Goal: Information Seeking & Learning: Learn about a topic

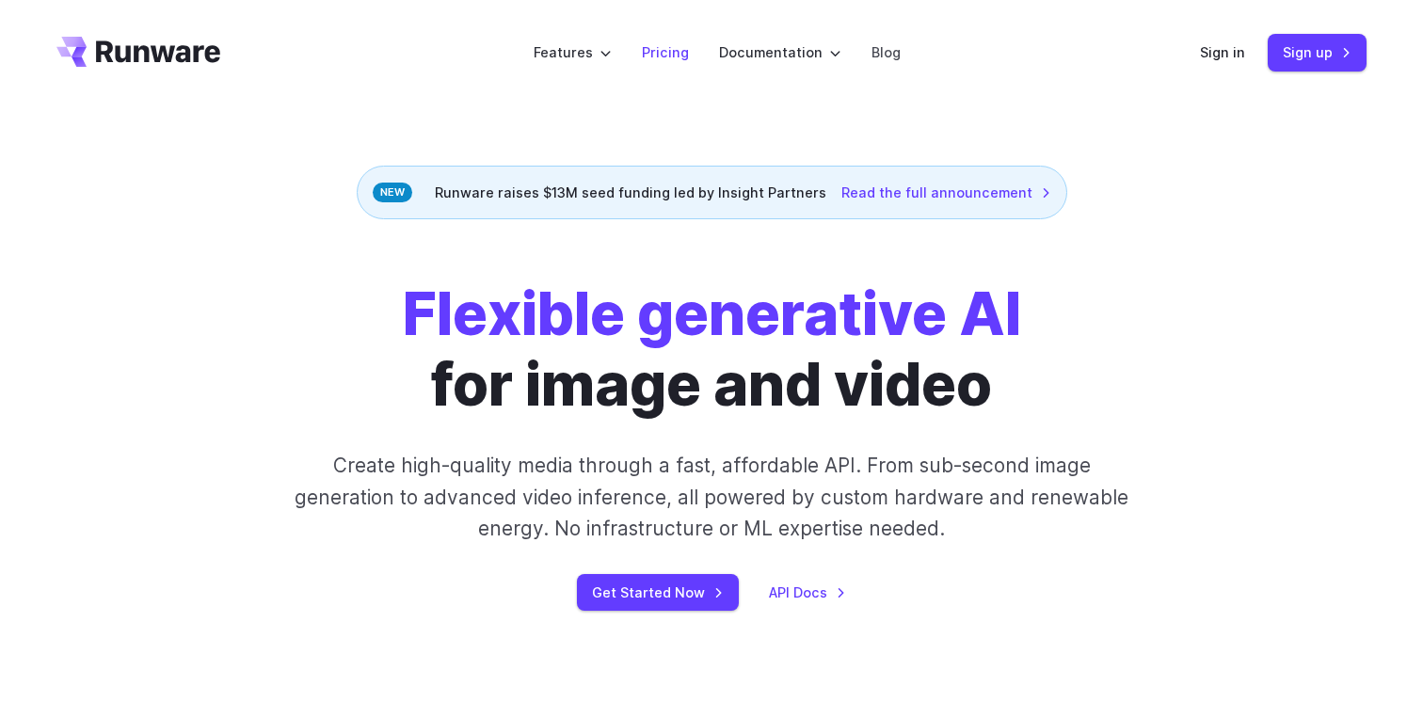
click at [645, 61] on li "Pricing" at bounding box center [665, 52] width 77 height 52
click at [652, 52] on link "Pricing" at bounding box center [665, 52] width 47 height 22
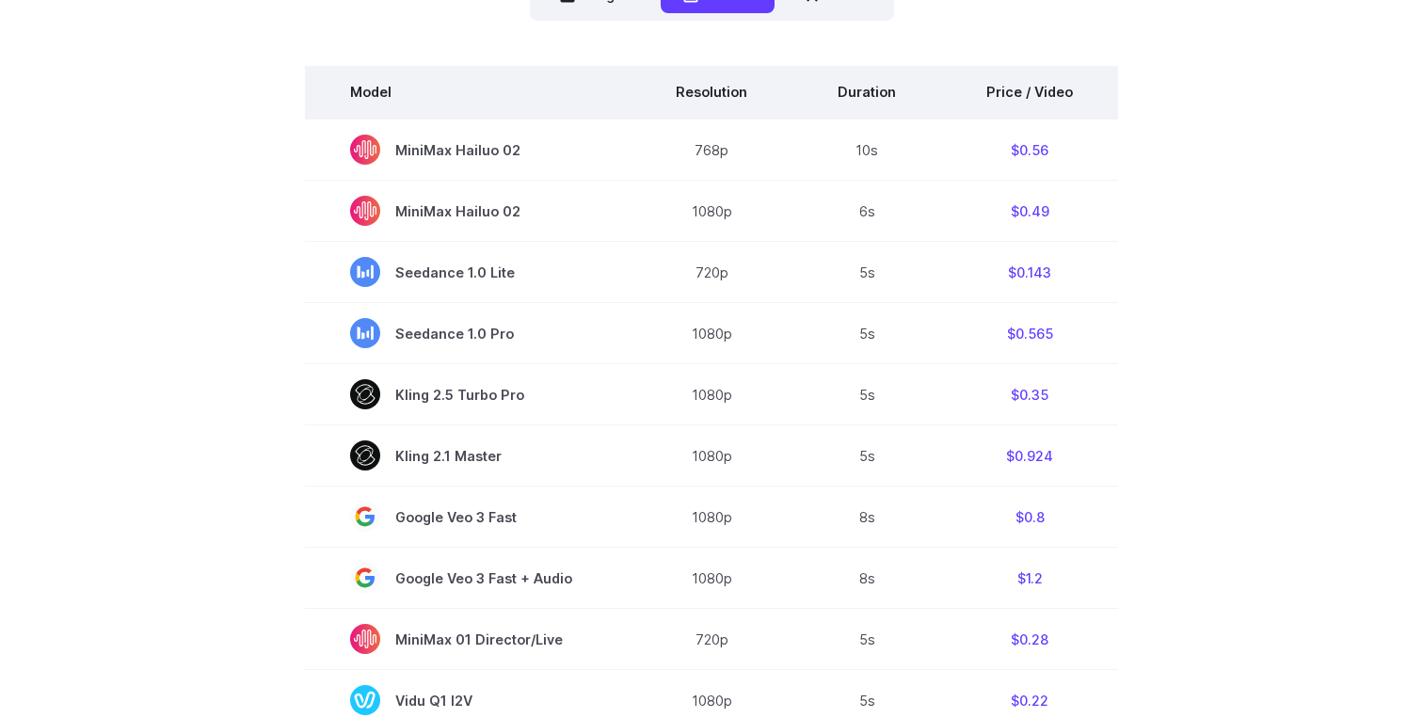
scroll to position [510, 0]
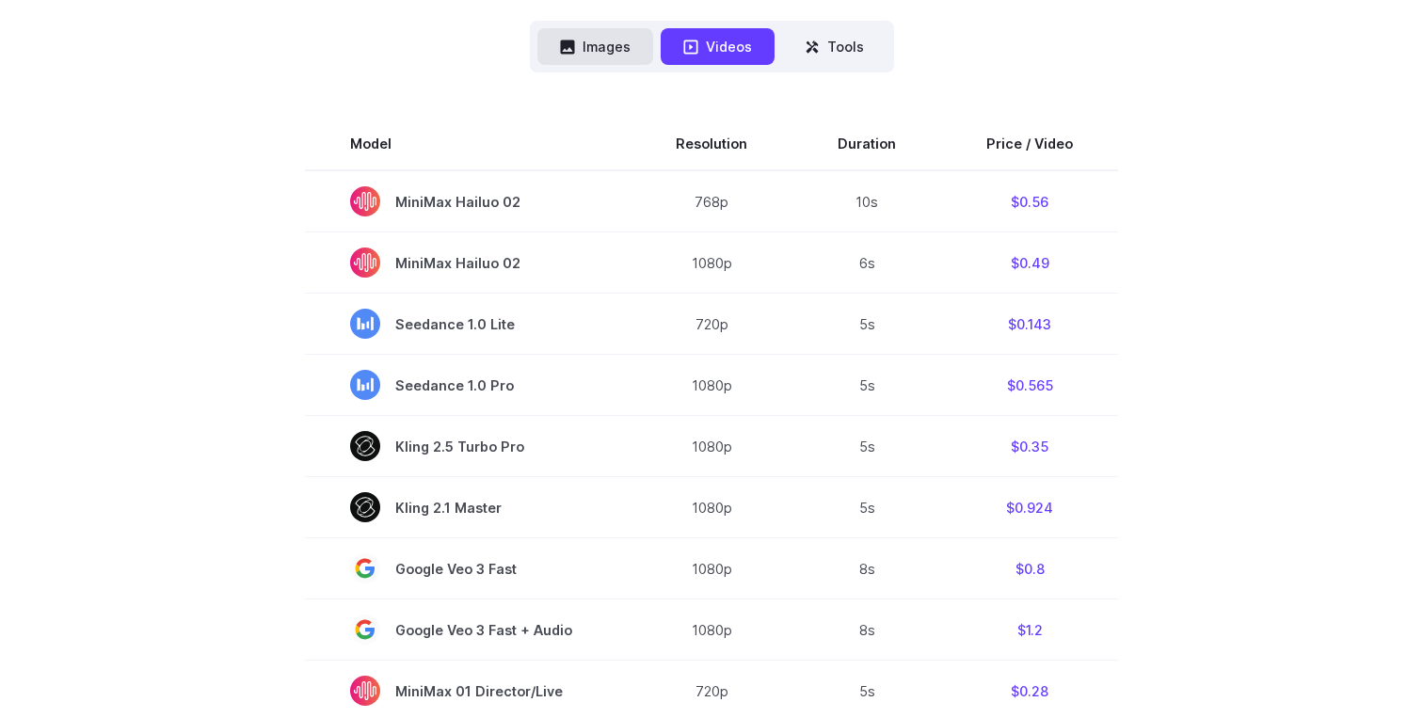
click at [633, 58] on button "Images" at bounding box center [595, 46] width 116 height 37
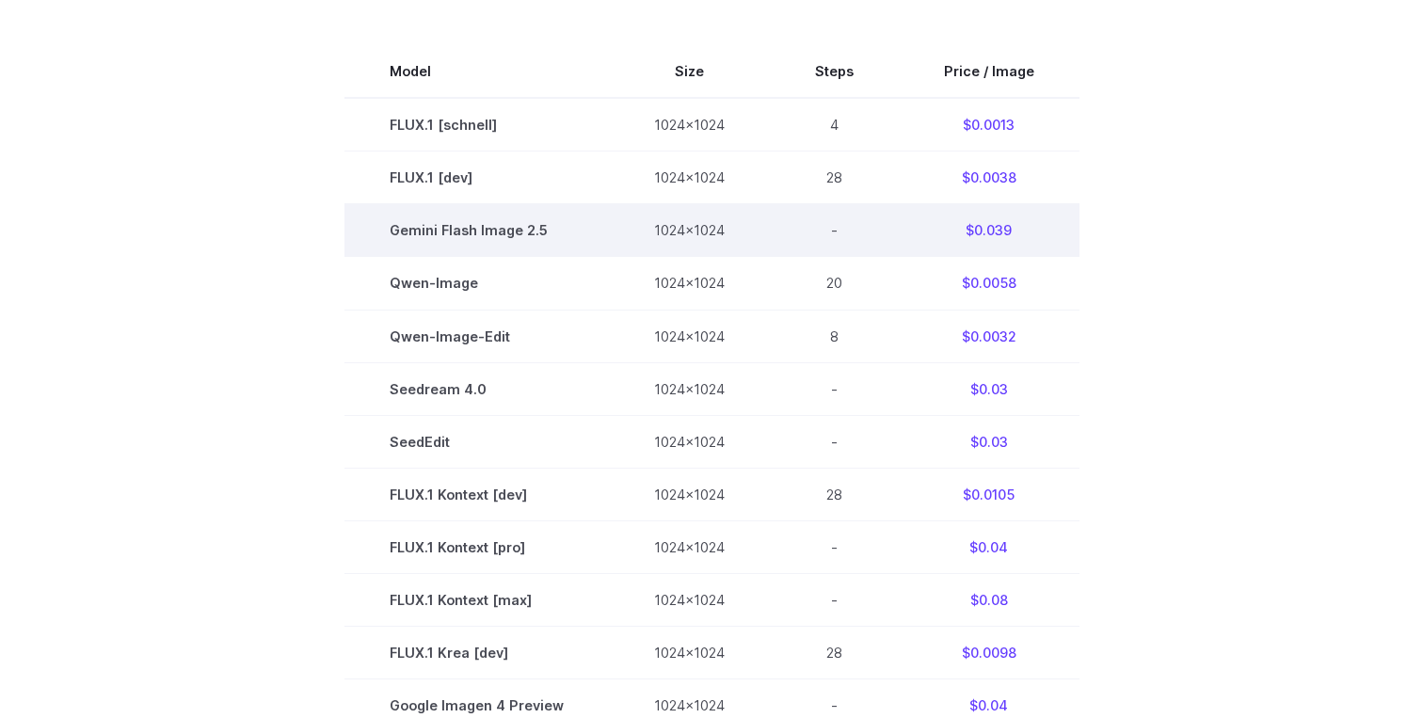
scroll to position [546, 0]
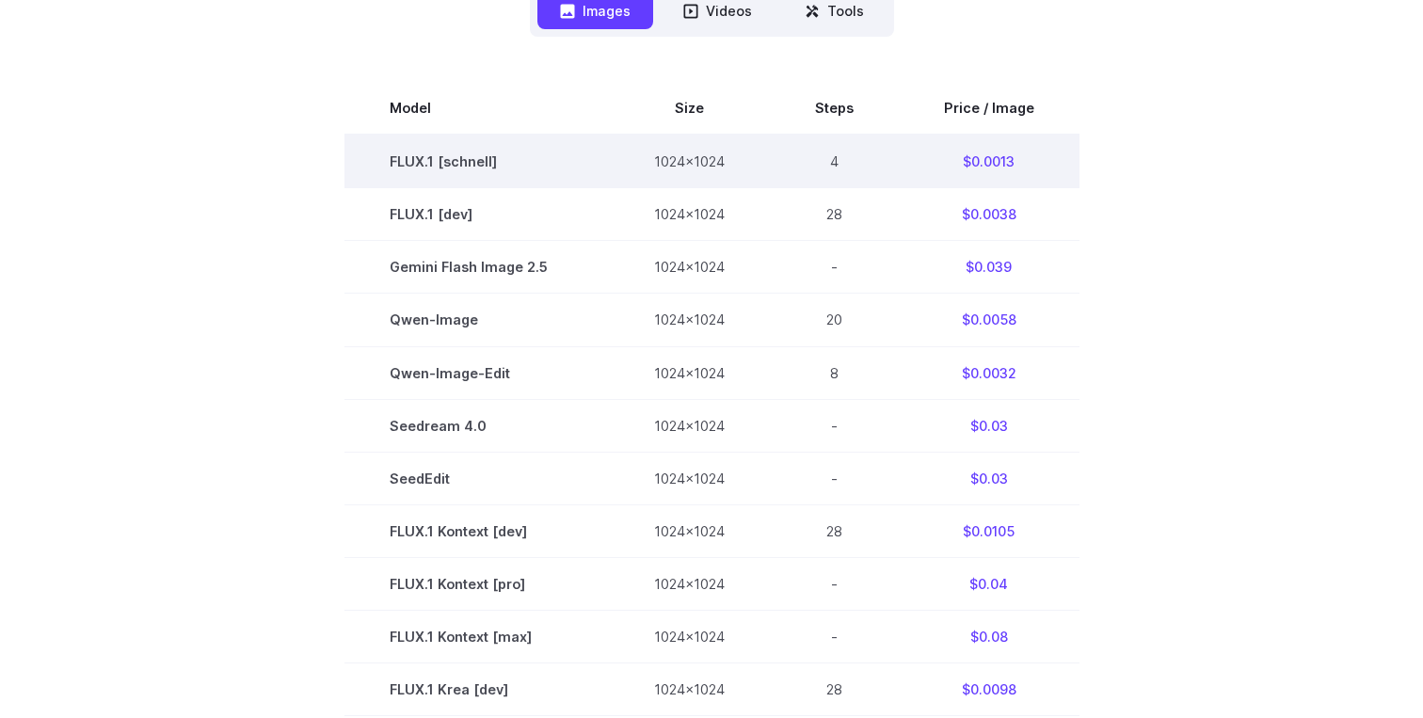
click at [623, 178] on td "1024x1024" at bounding box center [689, 162] width 161 height 54
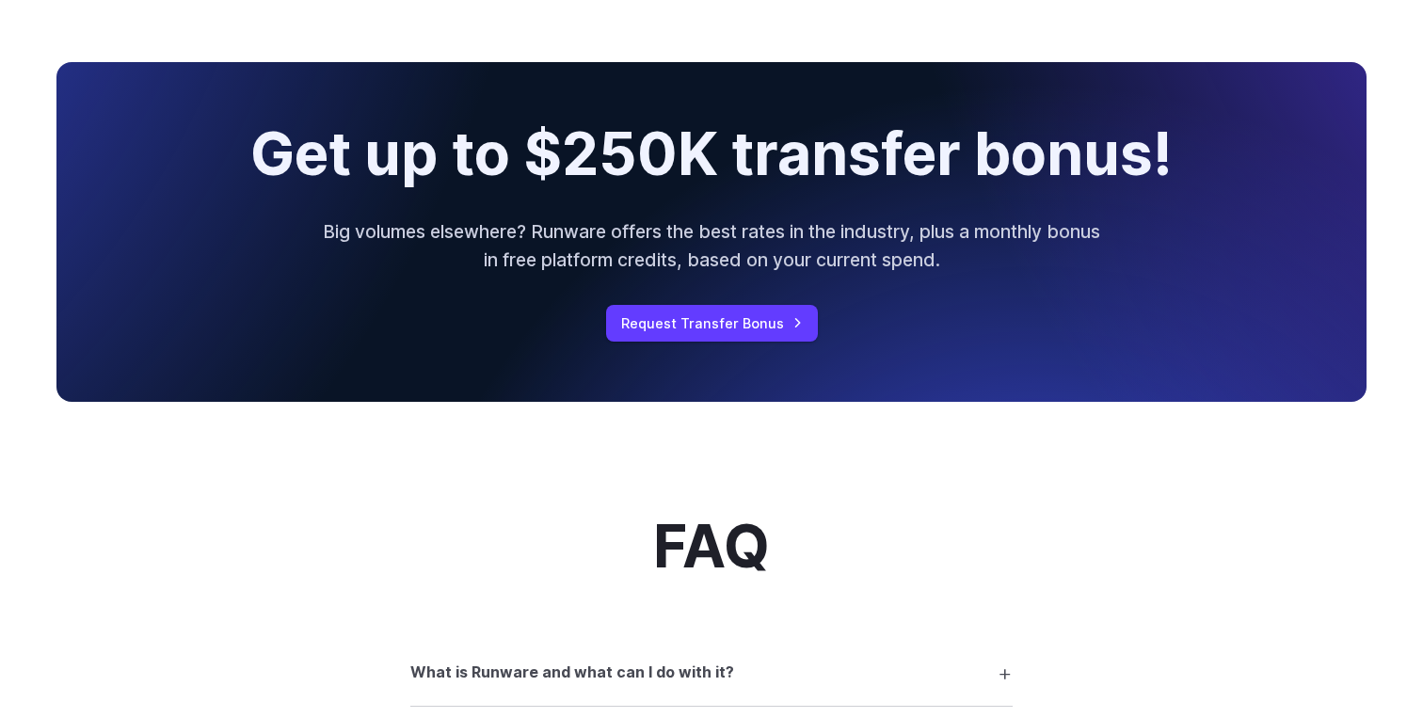
scroll to position [1866, 0]
